Goal: Task Accomplishment & Management: Manage account settings

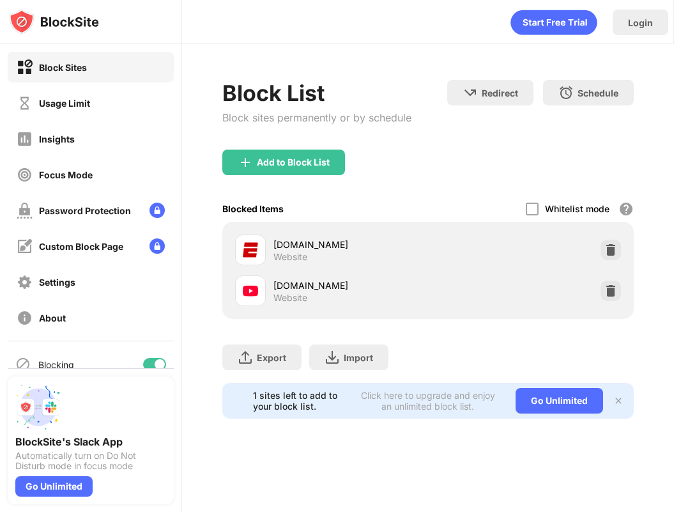
drag, startPoint x: 0, startPoint y: 0, endPoint x: 380, endPoint y: 40, distance: 382.3
click at [377, 41] on div "Login" at bounding box center [428, 22] width 492 height 44
drag, startPoint x: 406, startPoint y: 68, endPoint x: 401, endPoint y: 63, distance: 7.2
drag, startPoint x: 401, startPoint y: 63, endPoint x: 385, endPoint y: 61, distance: 16.1
click at [388, 79] on div "Login Block List Block sites permanently or by schedule Redirect Choose a site …" at bounding box center [428, 256] width 492 height 512
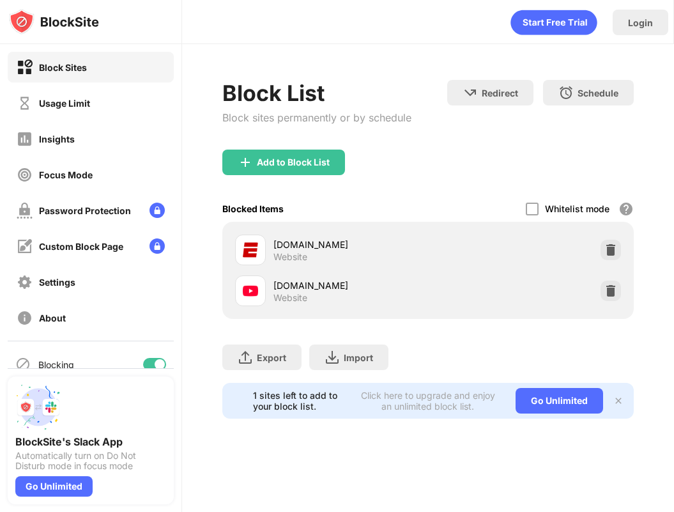
drag, startPoint x: 385, startPoint y: 61, endPoint x: 378, endPoint y: 64, distance: 7.5
click at [382, 65] on div "Block List Block sites permanently or by schedule Redirect Choose a site to be …" at bounding box center [428, 249] width 492 height 410
click at [289, 155] on div "Add to Block List" at bounding box center [283, 163] width 123 height 26
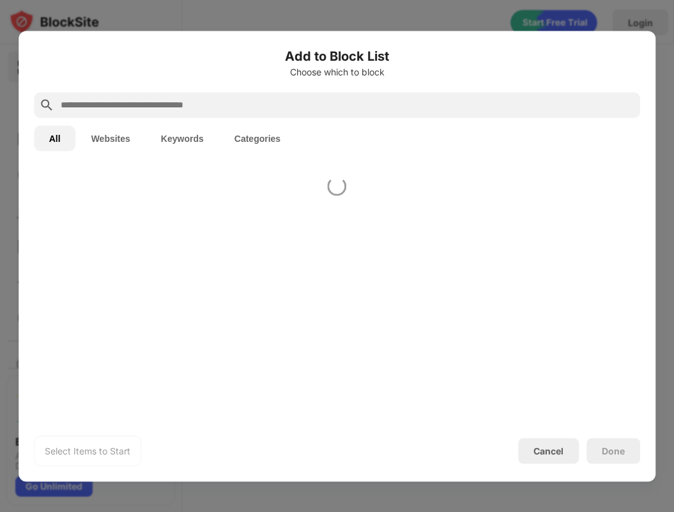
click at [295, 77] on div "Add to Block List Choose which to block" at bounding box center [337, 69] width 607 height 46
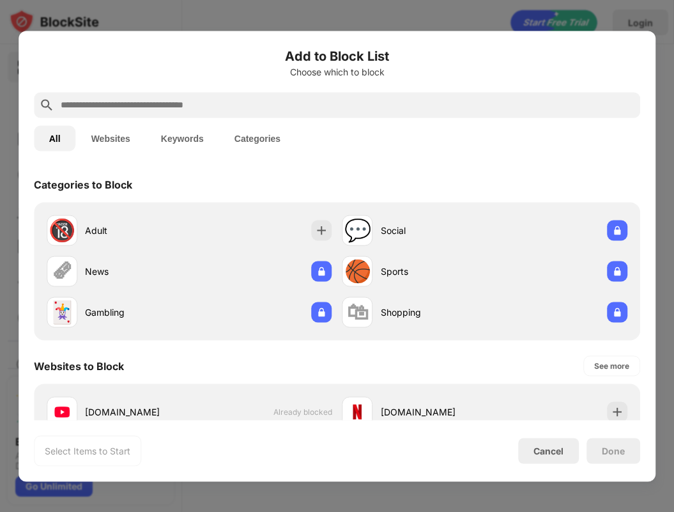
click at [302, 116] on div at bounding box center [337, 105] width 607 height 26
click at [309, 100] on input "text" at bounding box center [347, 104] width 576 height 15
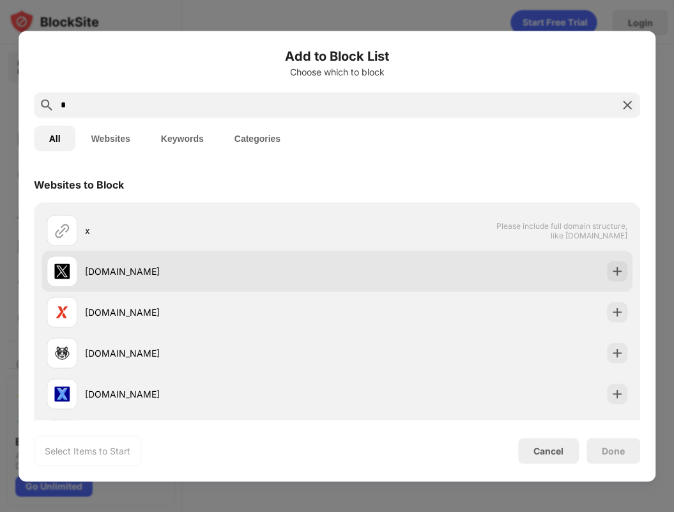
type input "*"
click at [359, 267] on div "[DOMAIN_NAME]" at bounding box center [338, 271] width 592 height 41
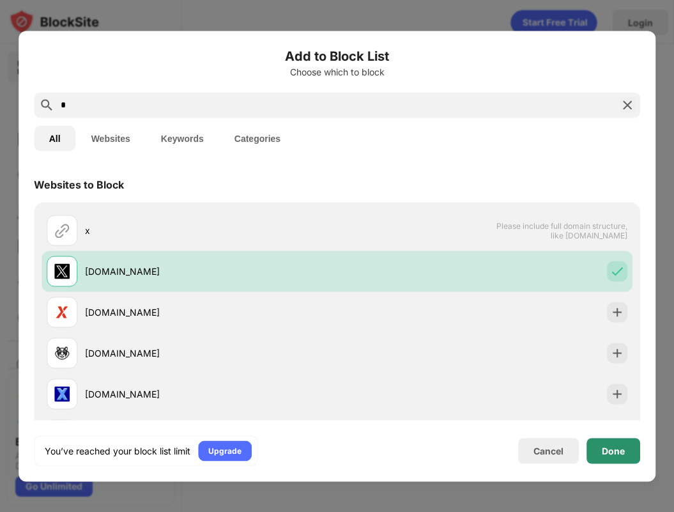
click at [627, 456] on div "Done" at bounding box center [614, 451] width 54 height 26
